Goal: Transaction & Acquisition: Obtain resource

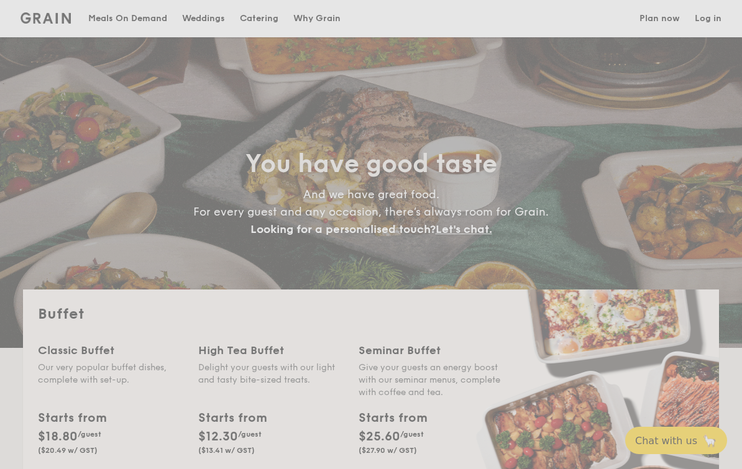
select select
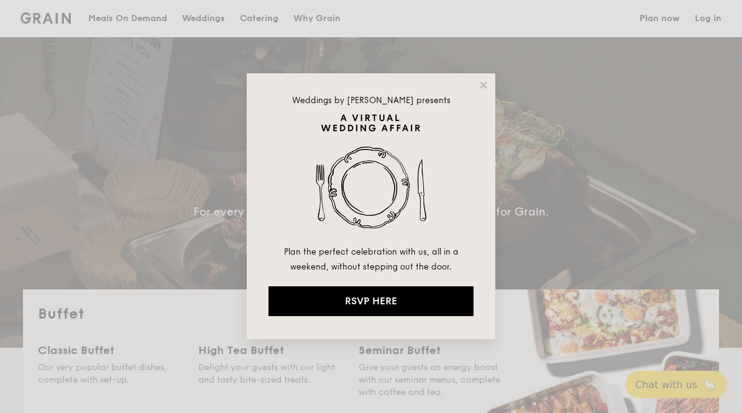
click at [491, 81] on div "Weddings by [PERSON_NAME] presents Plan the perfect celebration with us, all in…" at bounding box center [371, 206] width 249 height 266
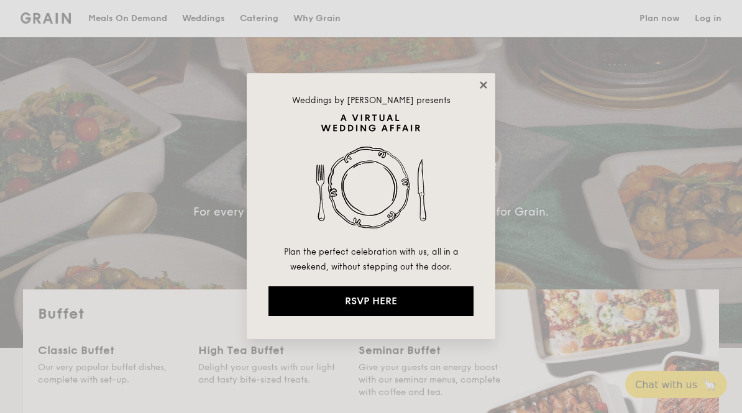
click at [482, 85] on icon at bounding box center [483, 85] width 11 height 11
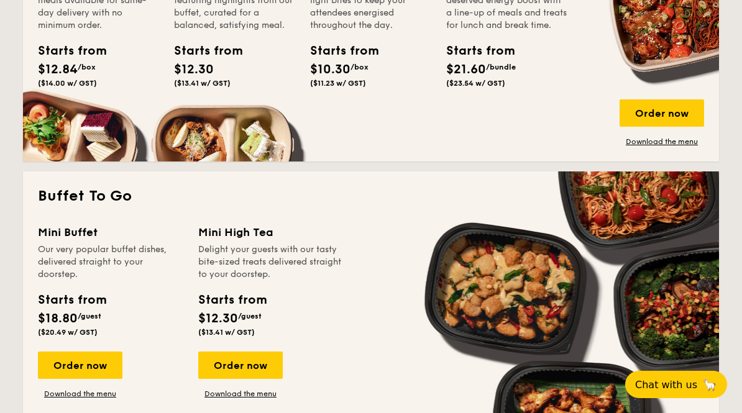
scroll to position [841, 0]
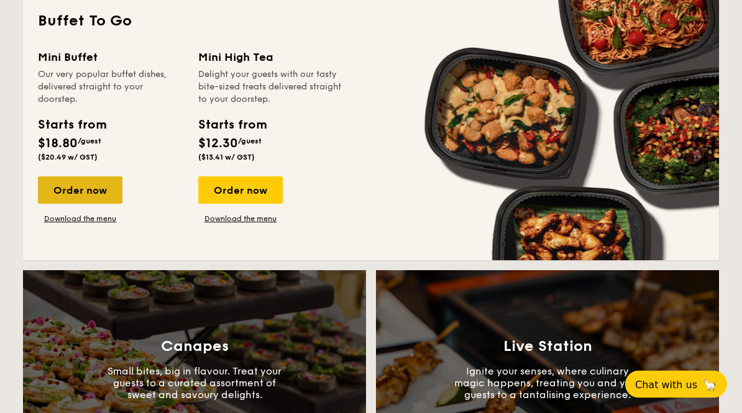
click at [55, 192] on div "Order now" at bounding box center [80, 190] width 85 height 27
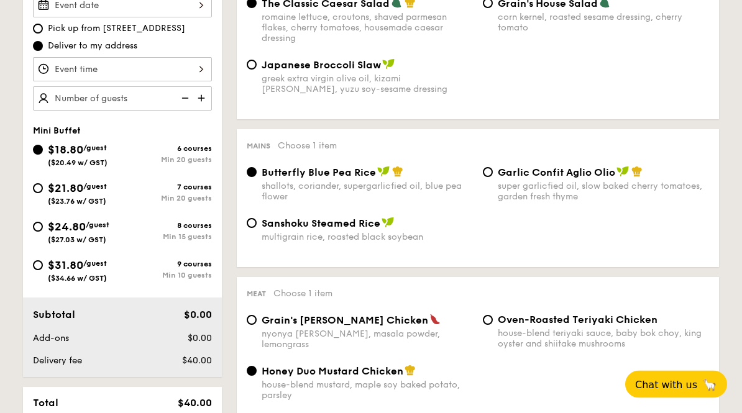
select select
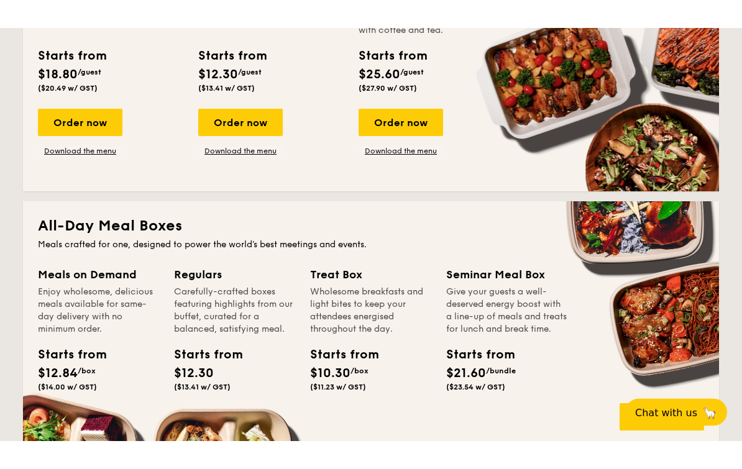
scroll to position [841, 0]
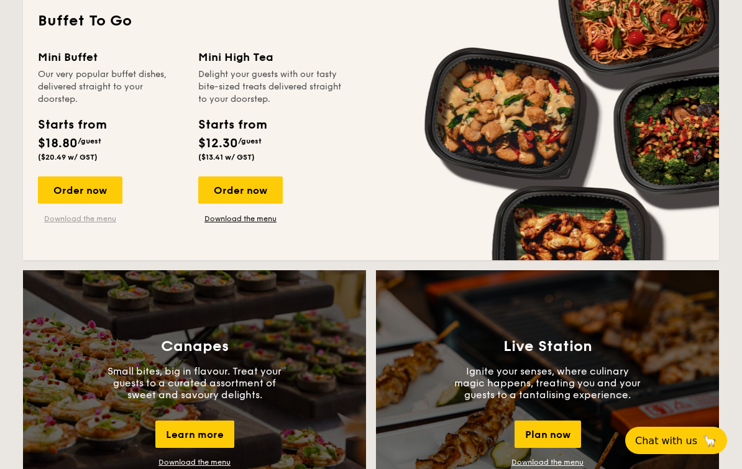
click at [59, 216] on link "Download the menu" at bounding box center [80, 219] width 85 height 10
